Goal: Task Accomplishment & Management: Use online tool/utility

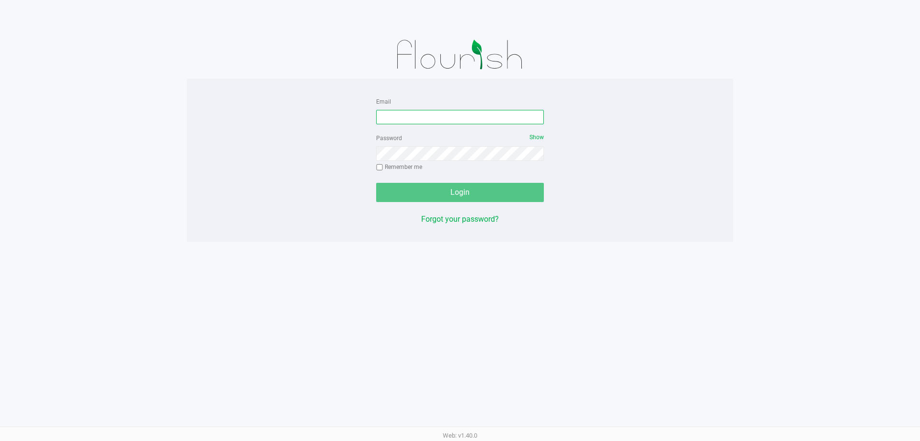
click at [439, 118] on input "Email" at bounding box center [460, 117] width 168 height 14
type input "[EMAIL_ADDRESS][DOMAIN_NAME]"
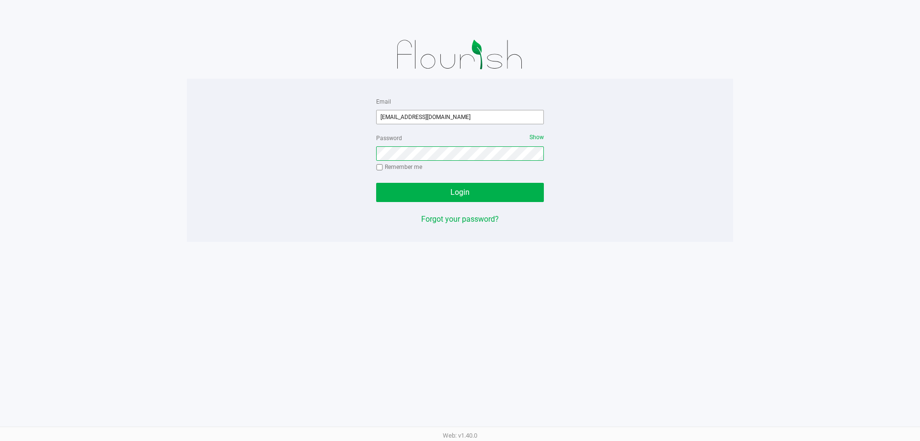
click at [376, 183] on button "Login" at bounding box center [460, 192] width 168 height 19
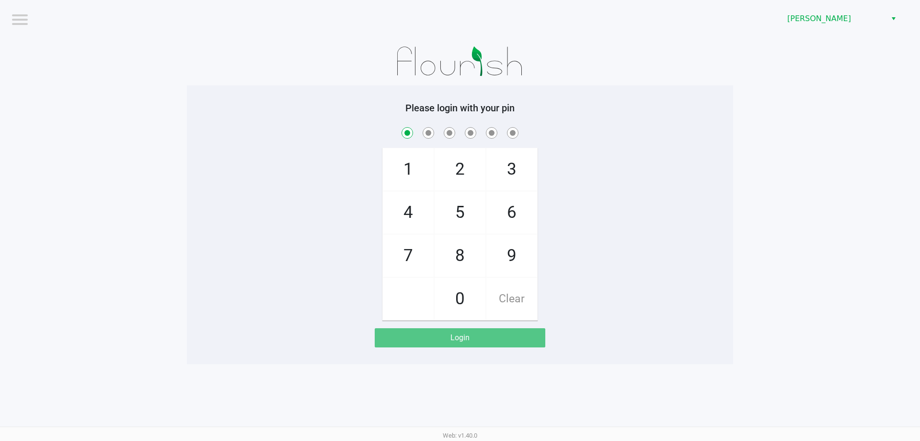
checkbox input "true"
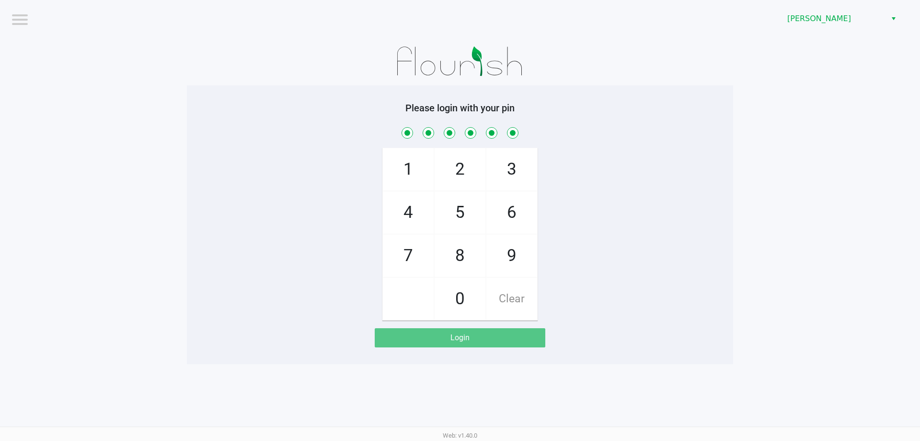
checkbox input "true"
